Goal: Navigation & Orientation: Find specific page/section

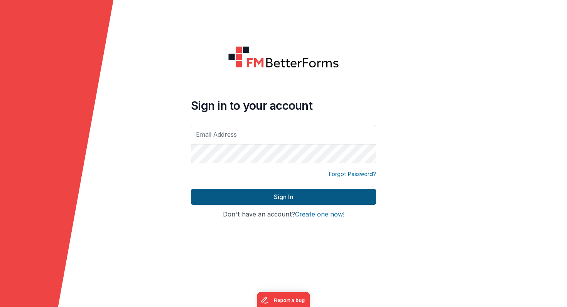
type input "[PERSON_NAME][EMAIL_ADDRESS][PERSON_NAME][DOMAIN_NAME]"
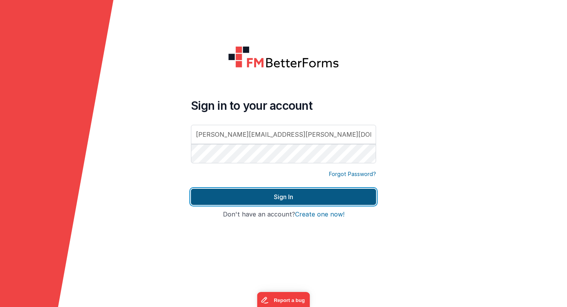
click at [260, 201] on button "Sign In" at bounding box center [283, 197] width 185 height 16
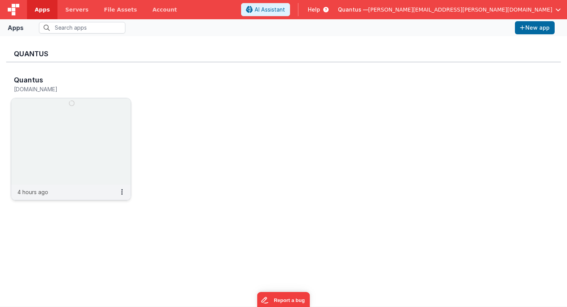
click at [75, 145] on img at bounding box center [71, 141] width 120 height 86
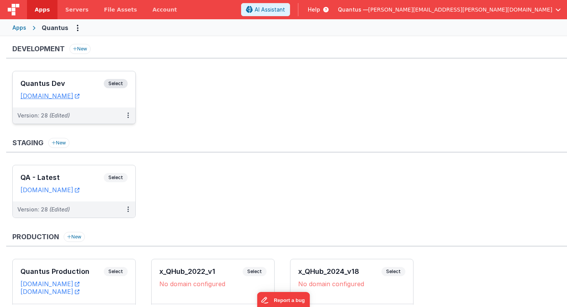
click at [83, 81] on h3 "Quantus Dev" at bounding box center [61, 84] width 83 height 8
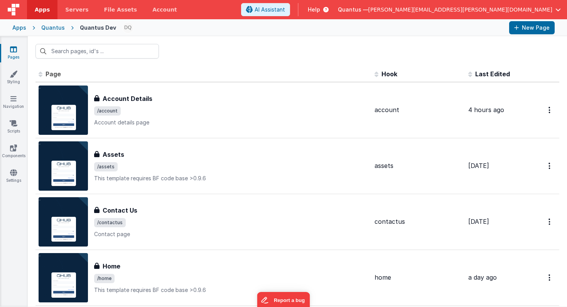
click at [495, 73] on span "Last Edited" at bounding box center [492, 74] width 35 height 8
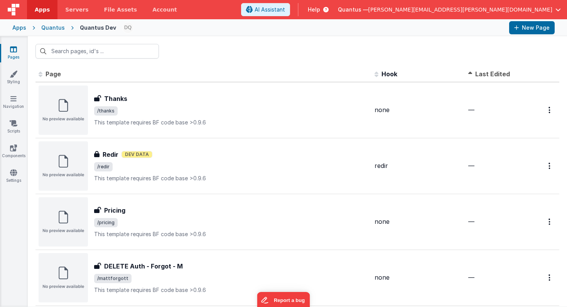
click at [495, 73] on span "Last Edited" at bounding box center [492, 74] width 35 height 8
